Goal: Check status: Check status

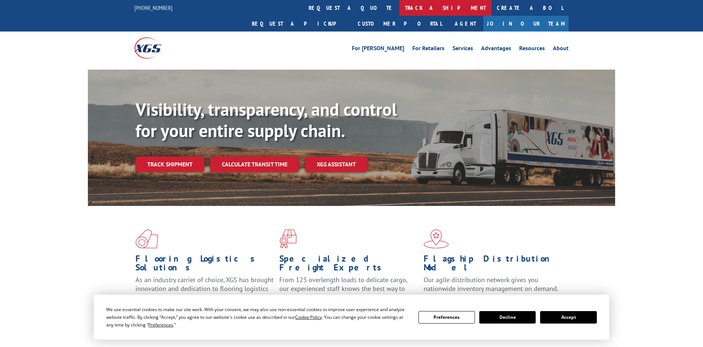
click at [399, 7] on link "track a shipment" at bounding box center [445, 8] width 92 height 16
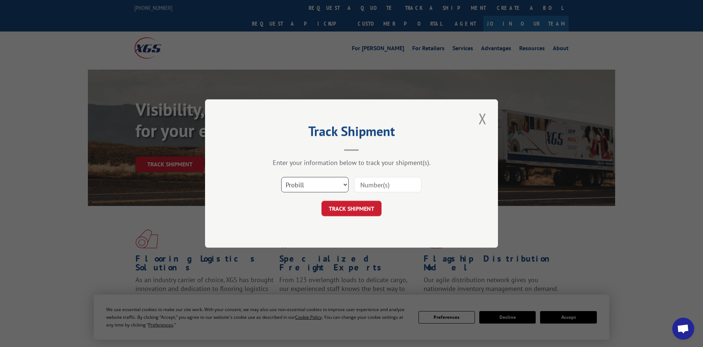
click at [281, 177] on select "Select category... Probill BOL PO" at bounding box center [314, 184] width 67 height 15
select select "bol"
click option "BOL" at bounding box center [0, 0] width 0 height 0
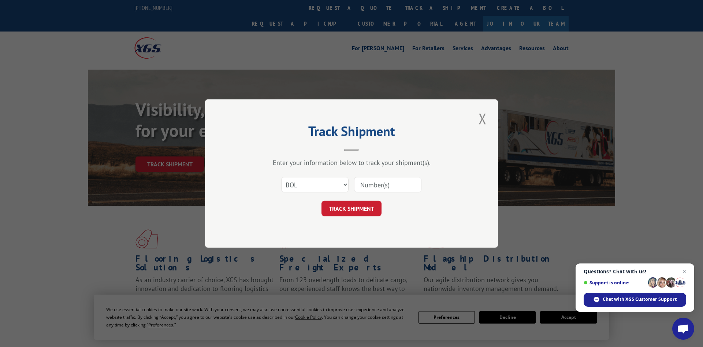
click at [365, 185] on input at bounding box center [387, 184] width 67 height 15
paste input "0807254765"
type input "0807254765"
click button "TRACK SHIPMENT" at bounding box center [352, 208] width 60 height 15
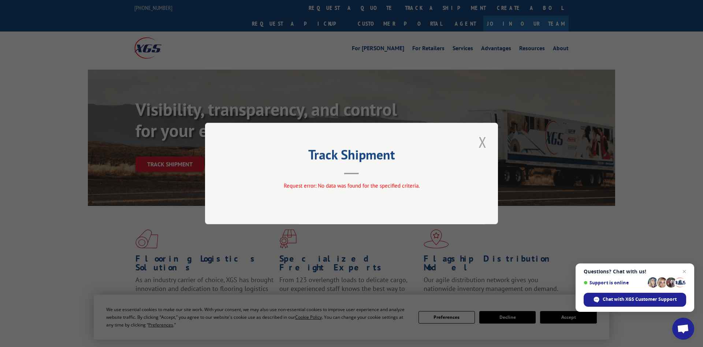
click at [483, 140] on button "Close modal" at bounding box center [482, 142] width 12 height 20
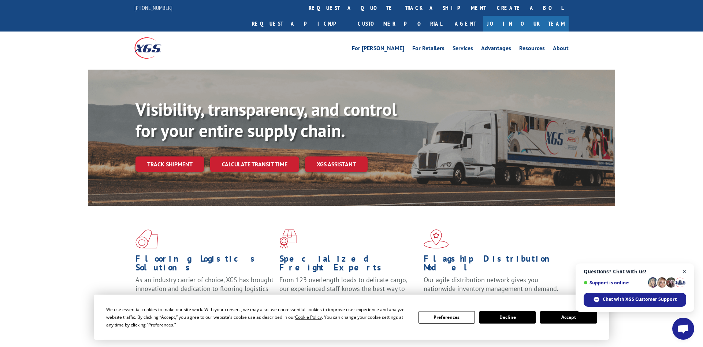
click at [684, 270] on span "Open chat" at bounding box center [684, 271] width 9 height 9
